Goal: Task Accomplishment & Management: Manage account settings

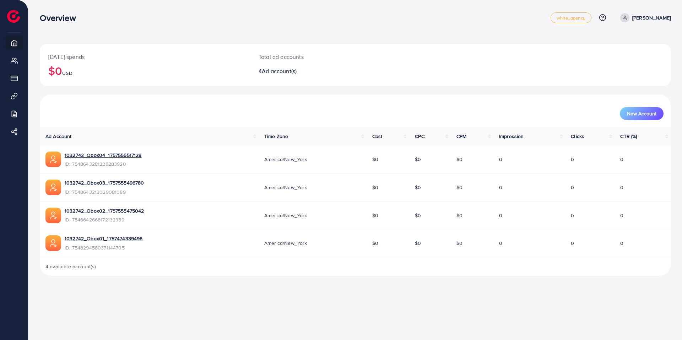
click at [113, 190] on span "ID: 7548643213029081089" at bounding box center [104, 192] width 79 height 7
click at [114, 191] on span "ID: 7548643213029081089" at bounding box center [104, 192] width 79 height 7
copy span "7548643213029081089"
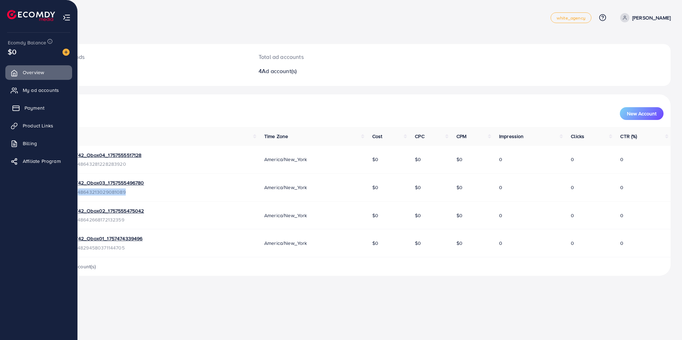
click at [32, 108] on span "Payment" at bounding box center [34, 107] width 20 height 7
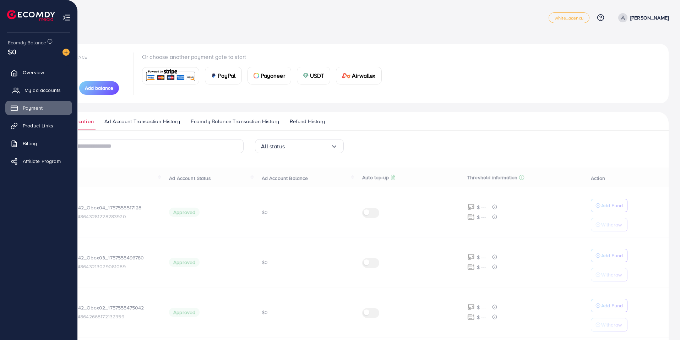
click at [40, 88] on span "My ad accounts" at bounding box center [42, 90] width 36 height 7
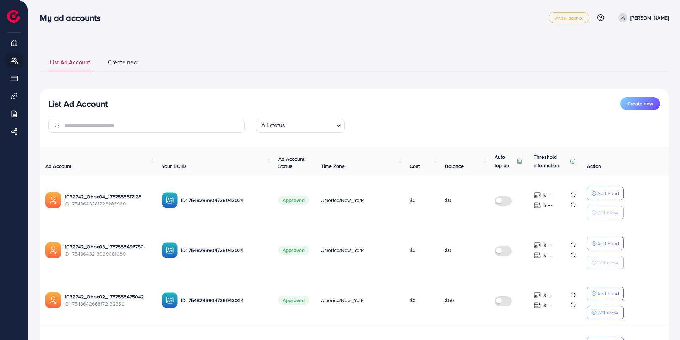
click at [187, 64] on ul "List Ad Account Create new" at bounding box center [354, 62] width 629 height 19
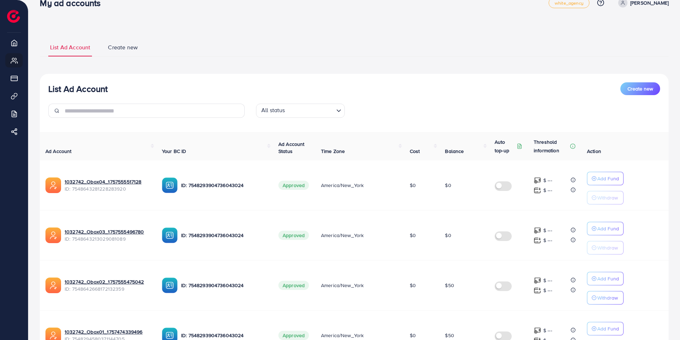
scroll to position [23, 0]
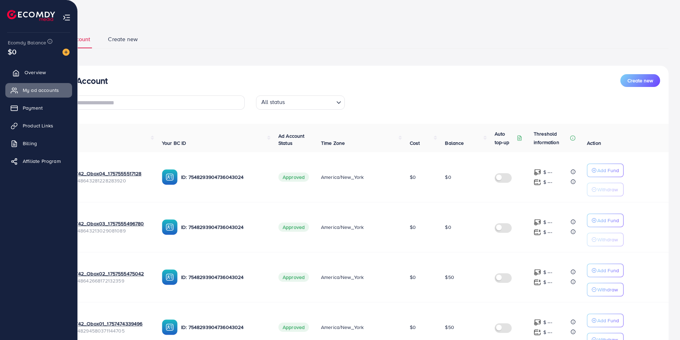
click at [30, 74] on span "Overview" at bounding box center [34, 72] width 21 height 7
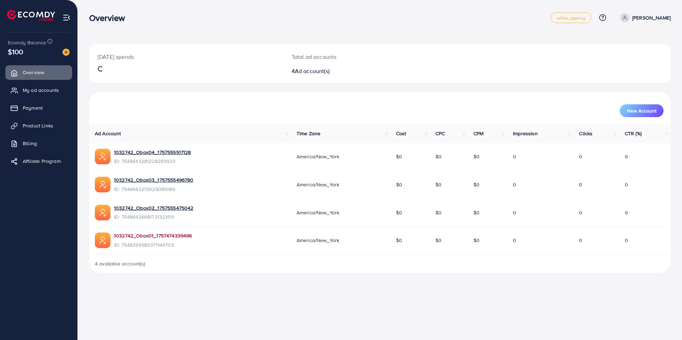
click at [173, 236] on link "1032742_Obox01_1757474339496" at bounding box center [153, 235] width 78 height 7
click at [46, 93] on span "My ad accounts" at bounding box center [42, 90] width 36 height 7
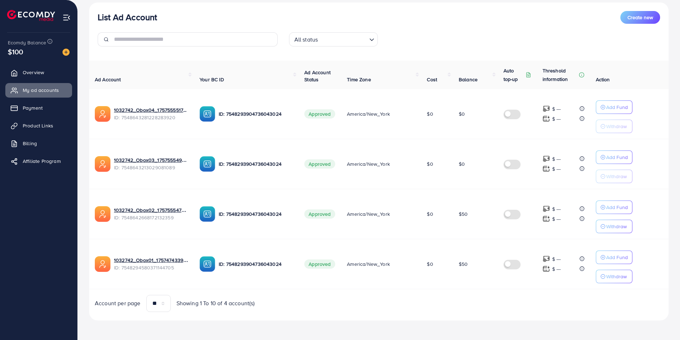
scroll to position [83, 0]
click at [515, 211] on label at bounding box center [513, 213] width 20 height 8
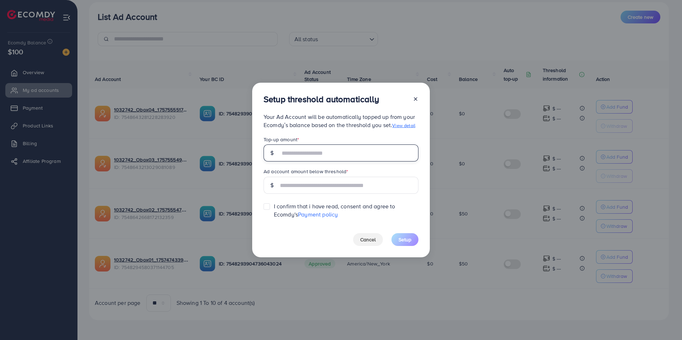
click at [289, 153] on input "text" at bounding box center [349, 153] width 138 height 17
type input "**"
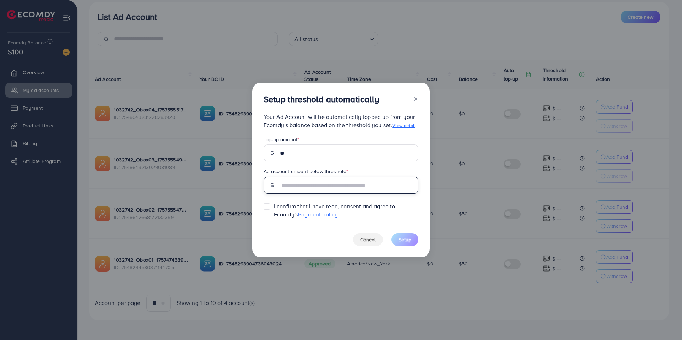
click at [340, 184] on input "text" at bounding box center [349, 185] width 138 height 17
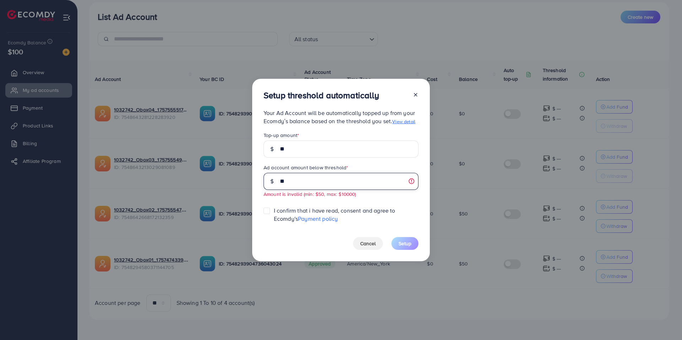
drag, startPoint x: 328, startPoint y: 176, endPoint x: 230, endPoint y: 190, distance: 99.0
click at [230, 190] on div "Setup threshold automatically Your Ad Account will be automatically topped up f…" at bounding box center [341, 170] width 682 height 340
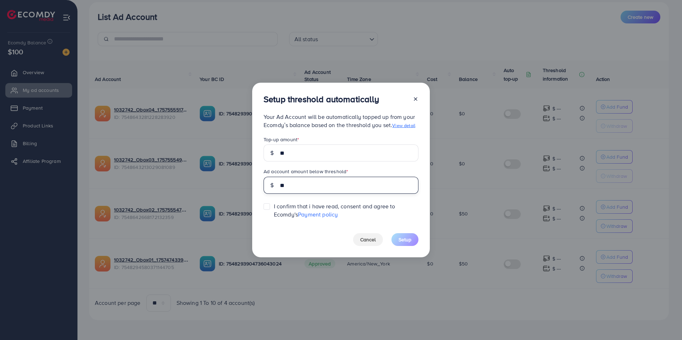
type input "**"
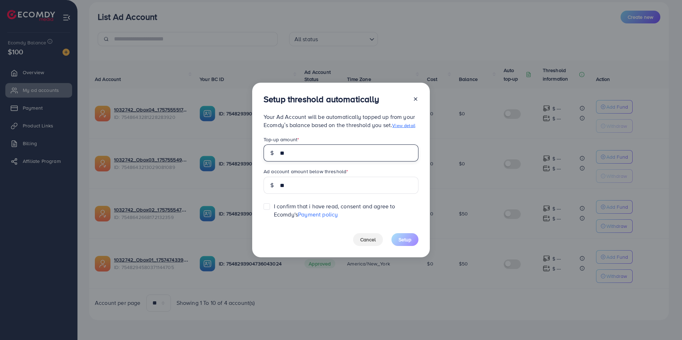
click at [287, 152] on input "**" at bounding box center [349, 153] width 138 height 17
type input "**"
click at [274, 203] on label at bounding box center [274, 203] width 0 height 0
click at [410, 239] on span "Setup" at bounding box center [404, 239] width 13 height 7
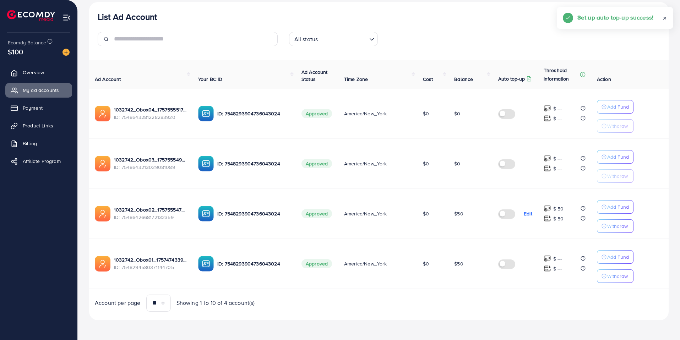
click at [507, 266] on label at bounding box center [508, 264] width 20 height 8
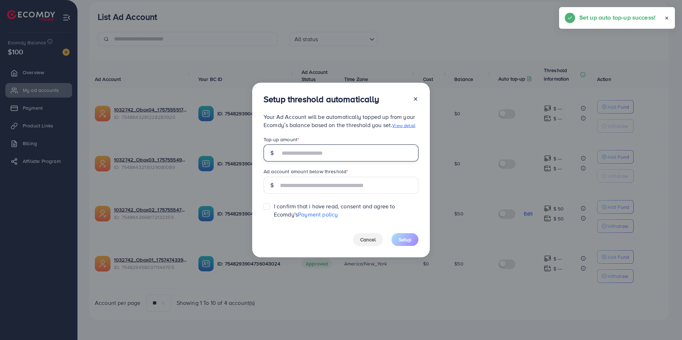
click at [298, 148] on input "text" at bounding box center [349, 153] width 138 height 17
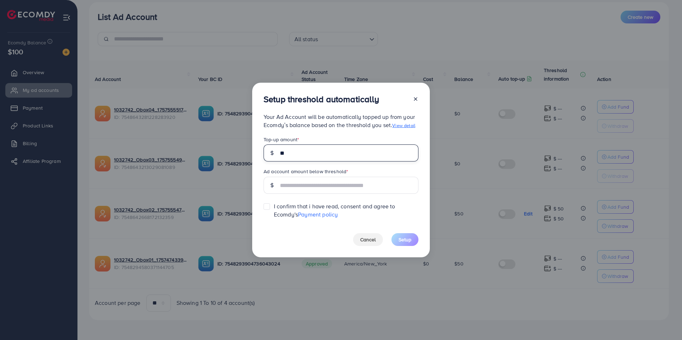
type input "**"
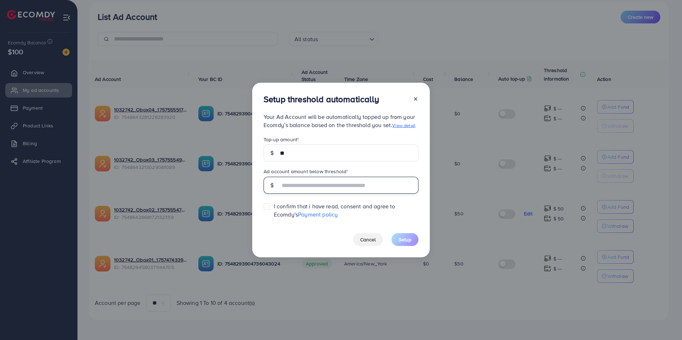
click at [310, 184] on input "text" at bounding box center [349, 185] width 138 height 17
type input "**"
click at [416, 100] on icon at bounding box center [416, 99] width 6 height 6
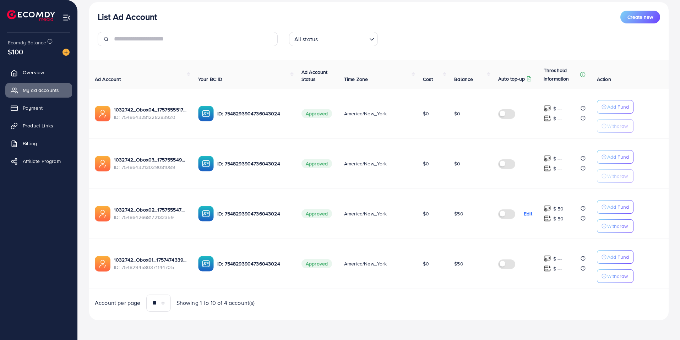
click at [508, 211] on label at bounding box center [508, 213] width 20 height 8
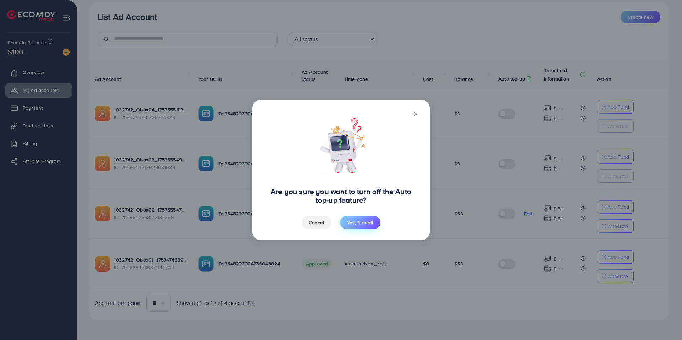
click at [359, 226] on button "Yes, turn off" at bounding box center [360, 222] width 40 height 13
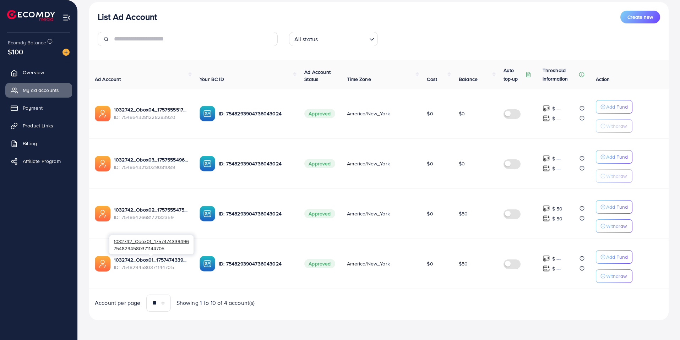
click at [145, 268] on span "ID: 7548294580371144705" at bounding box center [151, 267] width 74 height 7
copy span "7548294580371144705"
drag, startPoint x: 113, startPoint y: 258, endPoint x: 162, endPoint y: 261, distance: 49.1
click at [162, 261] on div "1032742_Obox01_1757474339496 ID: 7548294580371144705" at bounding box center [141, 264] width 93 height 16
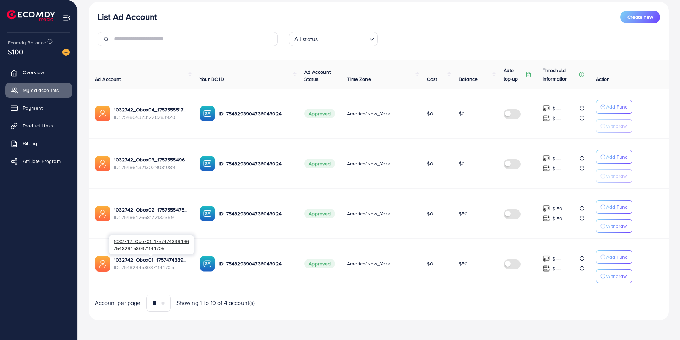
click at [159, 243] on span "1032742_Obox01_1757474339496" at bounding box center [151, 241] width 75 height 7
click at [173, 246] on div "1032742_Obox01_1757474339496 7548294580371144705" at bounding box center [151, 244] width 84 height 19
click at [165, 242] on span "1032742_Obox01_1757474339496" at bounding box center [151, 241] width 75 height 7
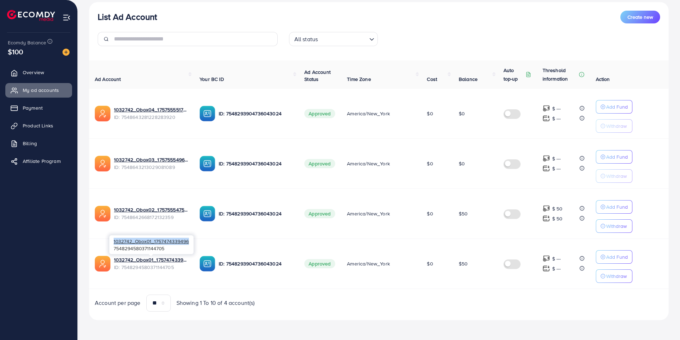
click at [165, 242] on span "1032742_Obox01_1757474339496" at bounding box center [151, 241] width 75 height 7
copy span "1032742_Obox01_1757474339496"
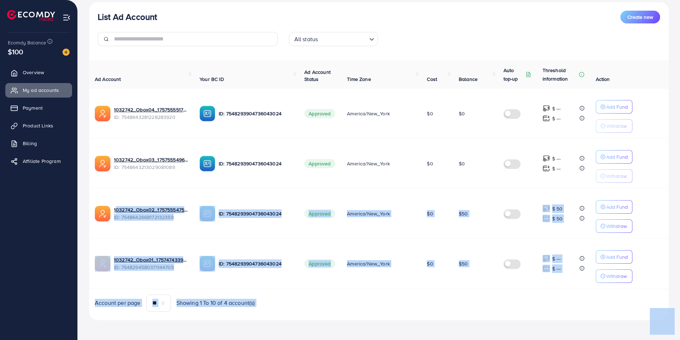
drag, startPoint x: 112, startPoint y: 192, endPoint x: 173, endPoint y: 197, distance: 61.3
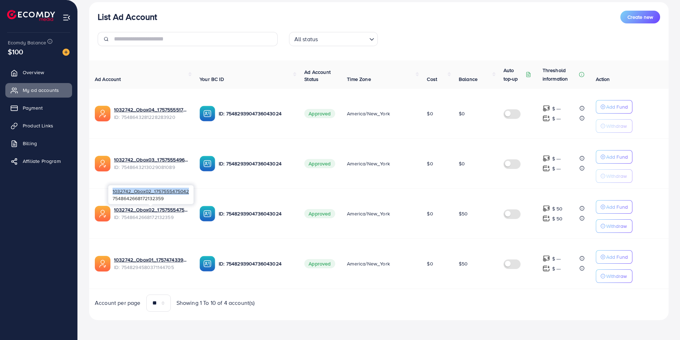
drag, startPoint x: 189, startPoint y: 192, endPoint x: 112, endPoint y: 192, distance: 76.3
click at [112, 192] on div "1032742_Obox02_1757555475042 7548642668172132359" at bounding box center [150, 194] width 85 height 19
copy span "1032742_Obox02_1757555475042"
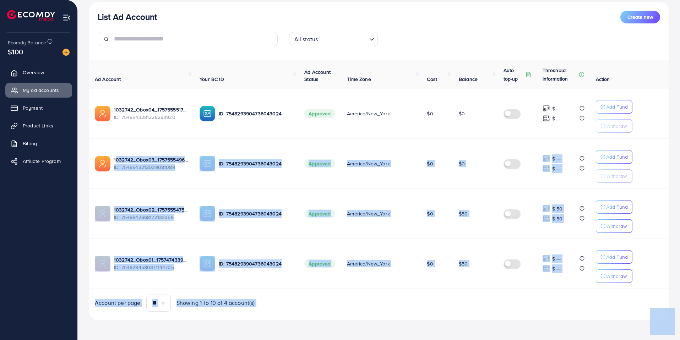
drag, startPoint x: 113, startPoint y: 142, endPoint x: 190, endPoint y: 142, distance: 77.0
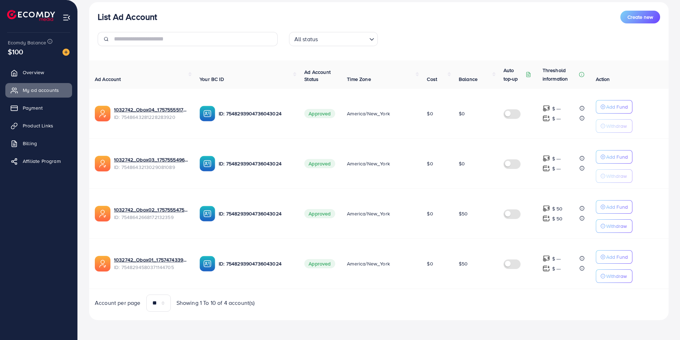
click at [91, 183] on td "1032742_Obox03_1757555496780 ID: 7548643213029081089" at bounding box center [141, 163] width 105 height 50
drag, startPoint x: 112, startPoint y: 141, endPoint x: 189, endPoint y: 140, distance: 76.3
click at [188, 140] on span "1032742_Obox03_1757555496780" at bounding box center [151, 141] width 76 height 7
copy span "1032742_Obox03_1757555496780"
drag, startPoint x: 189, startPoint y: 142, endPoint x: 112, endPoint y: 140, distance: 77.1
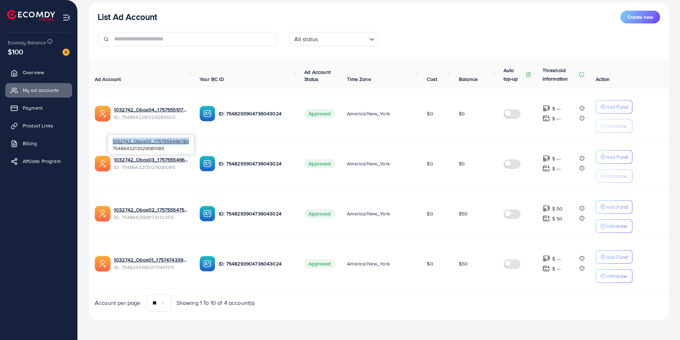
click at [112, 140] on div "1032742_Obox03_1757555496780 7548643213029081089" at bounding box center [150, 144] width 85 height 19
copy span "1032742_Obox03_1757555496780"
